Goal: Ask a question

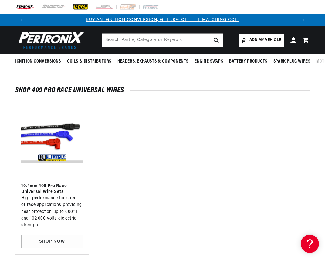
click at [81, 8] on img at bounding box center [80, 7] width 17 height 7
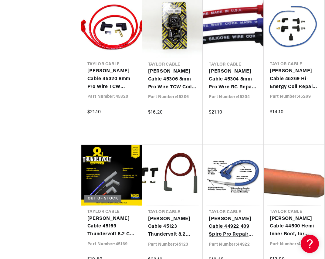
scroll to position [0, 270]
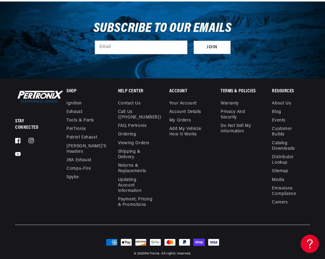
scroll to position [6551, 0]
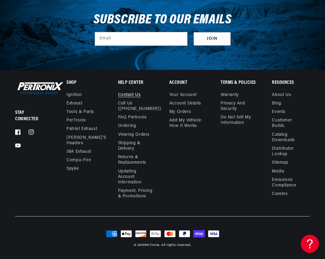
click at [125, 95] on link "Contact us" at bounding box center [129, 95] width 23 height 7
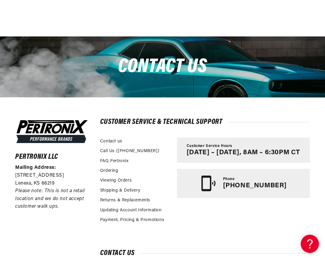
scroll to position [91, 0]
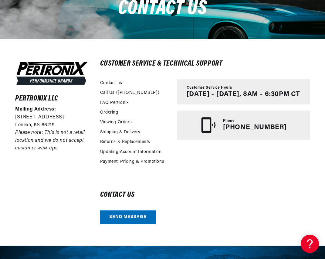
click at [119, 83] on link "Contact us" at bounding box center [111, 83] width 22 height 7
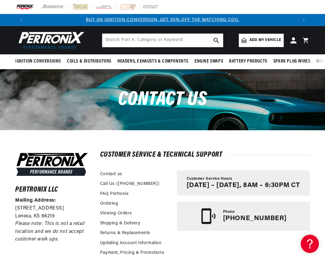
scroll to position [121, 0]
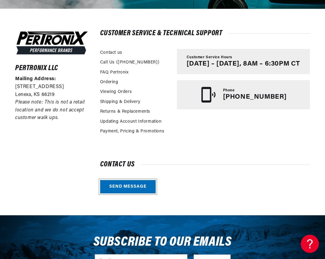
click at [144, 191] on link "Send message" at bounding box center [128, 187] width 56 height 14
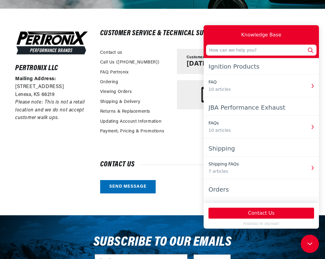
scroll to position [0, 270]
click at [249, 214] on button "Contact Us" at bounding box center [262, 213] width 106 height 11
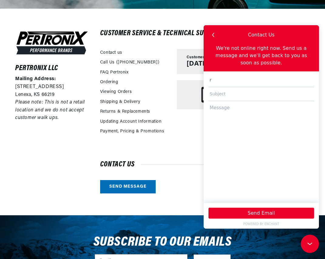
type input "russmorseman@yahoo.com"
type textarea "If you could provide me an email address, I would love to send you our 2026 spo…"
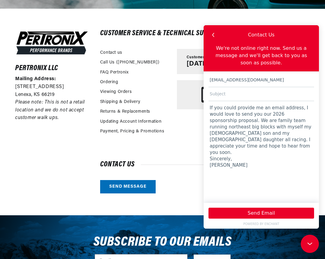
click at [232, 90] on input "text" at bounding box center [262, 94] width 106 height 14
type input "r"
click at [232, 90] on input "Rus" at bounding box center [262, 94] width 106 height 14
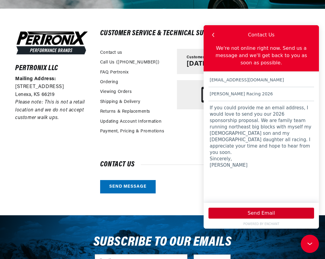
type input "Russ Morseman Racing 2026"
click at [264, 215] on button "Send Email" at bounding box center [262, 213] width 106 height 11
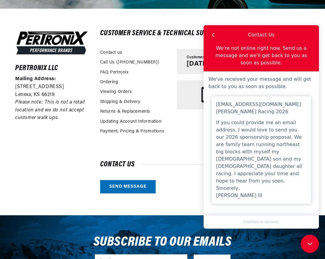
scroll to position [0, 270]
click at [214, 37] on icon "button" at bounding box center [213, 35] width 8 height 8
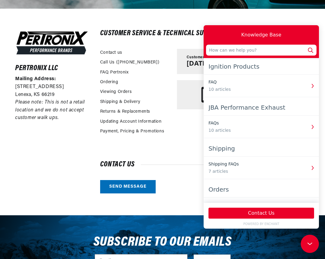
scroll to position [0, 541]
click at [181, 193] on div "Contact us Send message" at bounding box center [205, 177] width 210 height 32
